Goal: Task Accomplishment & Management: Manage account settings

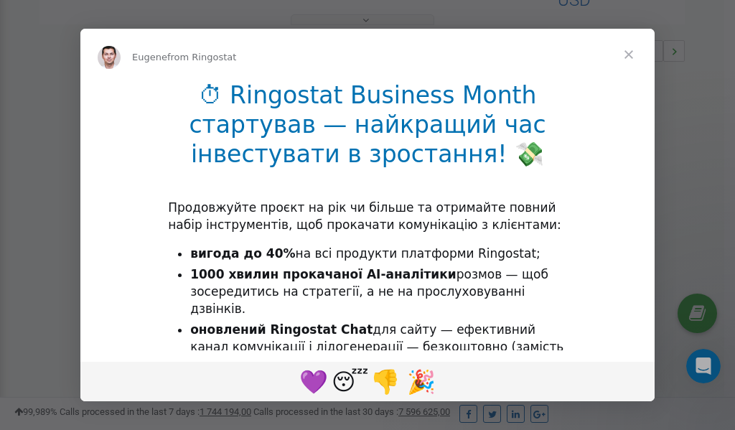
click at [630, 59] on span "Close" at bounding box center [629, 55] width 52 height 52
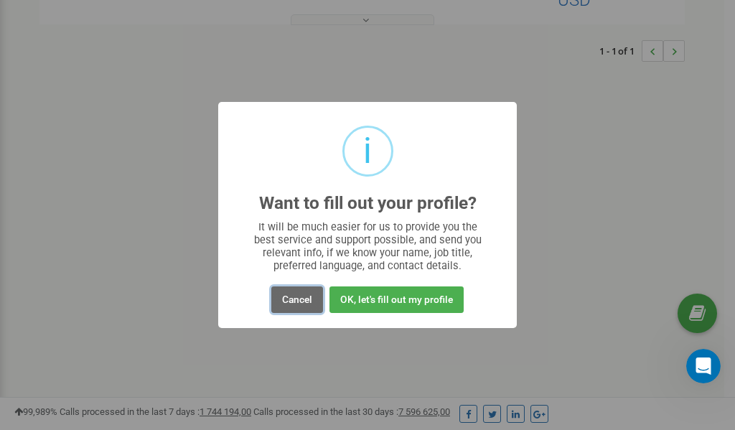
click at [294, 300] on button "Cancel" at bounding box center [297, 299] width 52 height 27
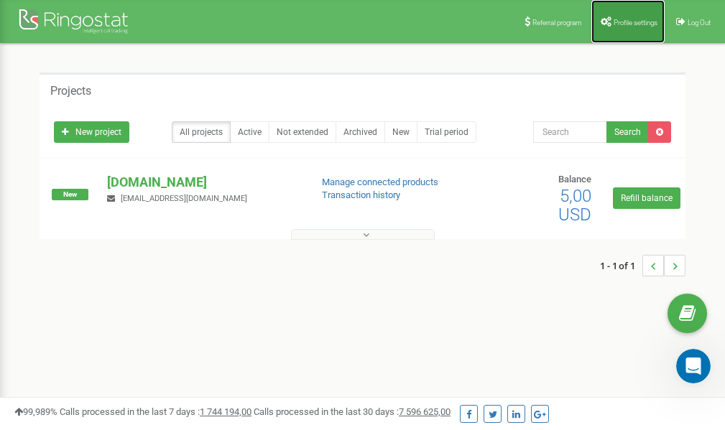
click at [622, 22] on span "Profile settings" at bounding box center [635, 23] width 44 height 8
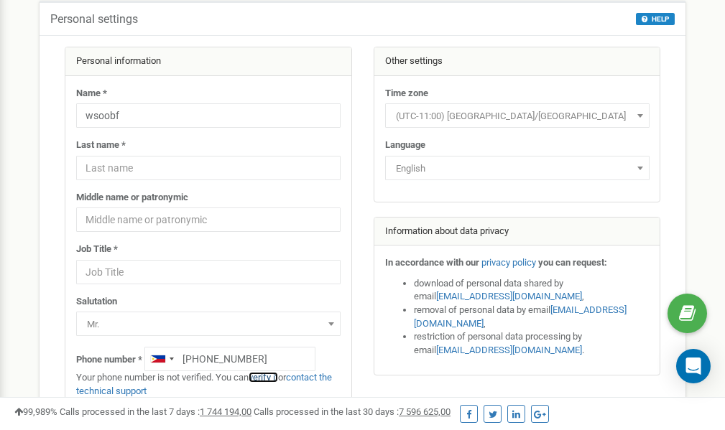
click at [266, 378] on link "verify it" at bounding box center [262, 377] width 29 height 11
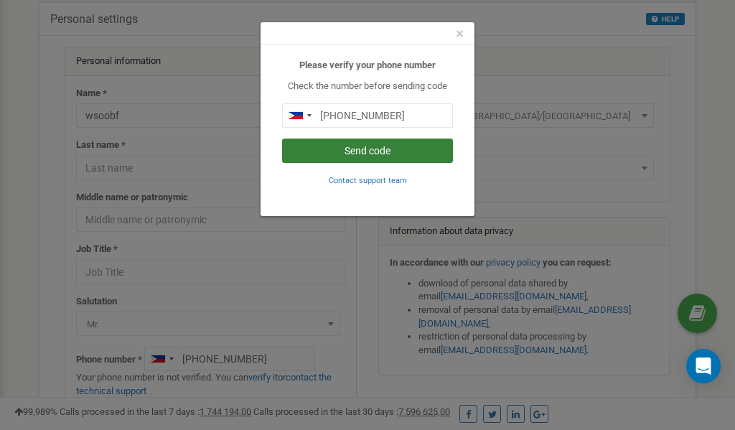
click at [353, 150] on button "Send code" at bounding box center [367, 151] width 171 height 24
